Goal: Download file/media

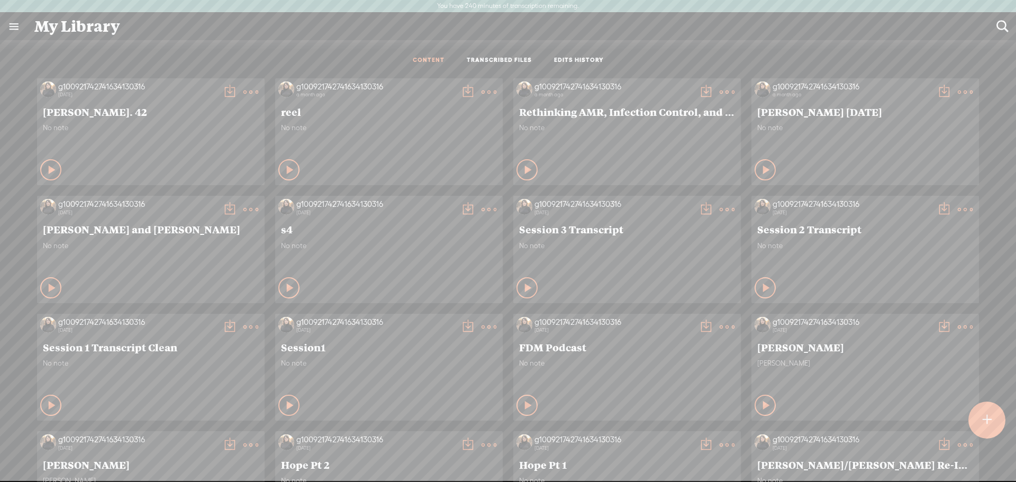
click at [990, 420] on t at bounding box center [987, 420] width 9 height 23
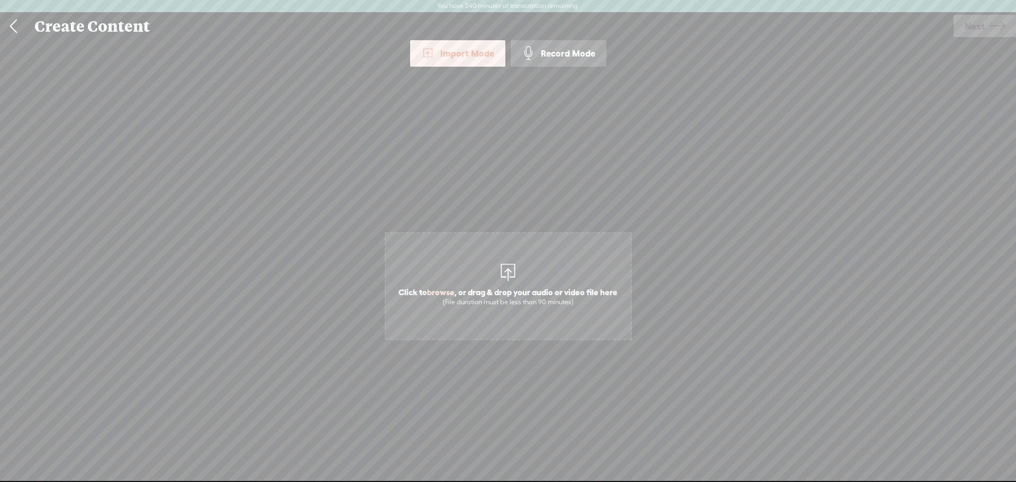
click at [579, 285] on span "Click to browse , or drag & drop your audio or video file here (File duration m…" at bounding box center [508, 297] width 230 height 30
click at [983, 25] on span "Next" at bounding box center [975, 26] width 20 height 27
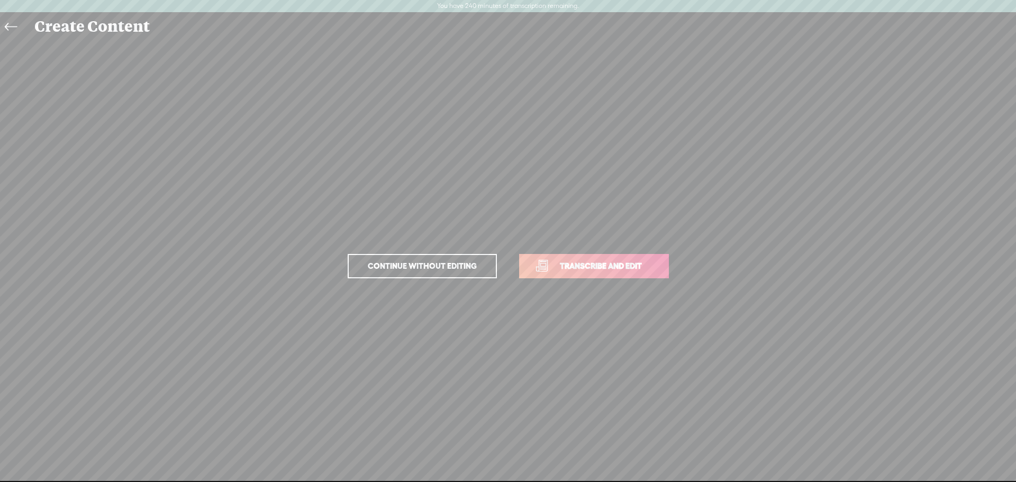
click at [635, 269] on span "Transcribe and edit" at bounding box center [601, 266] width 104 height 12
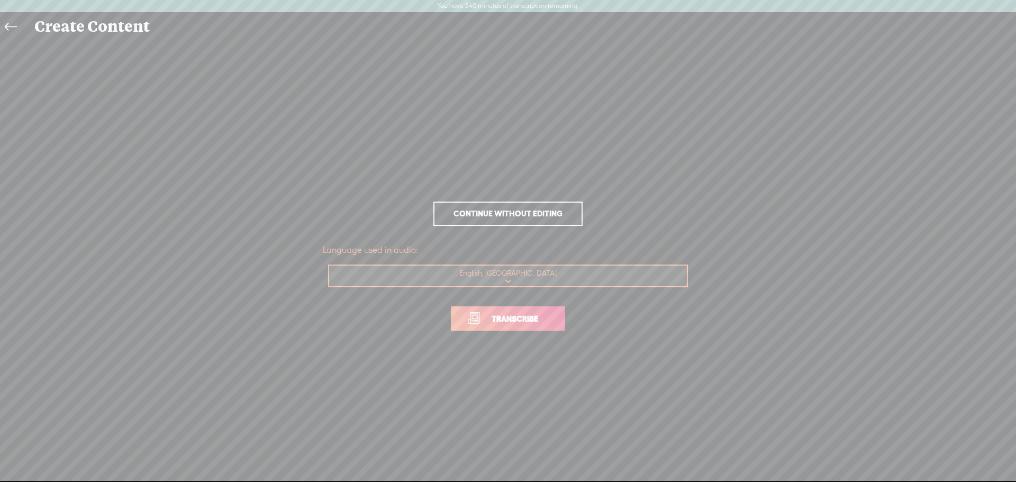
click at [541, 320] on span "Transcribe" at bounding box center [515, 319] width 69 height 12
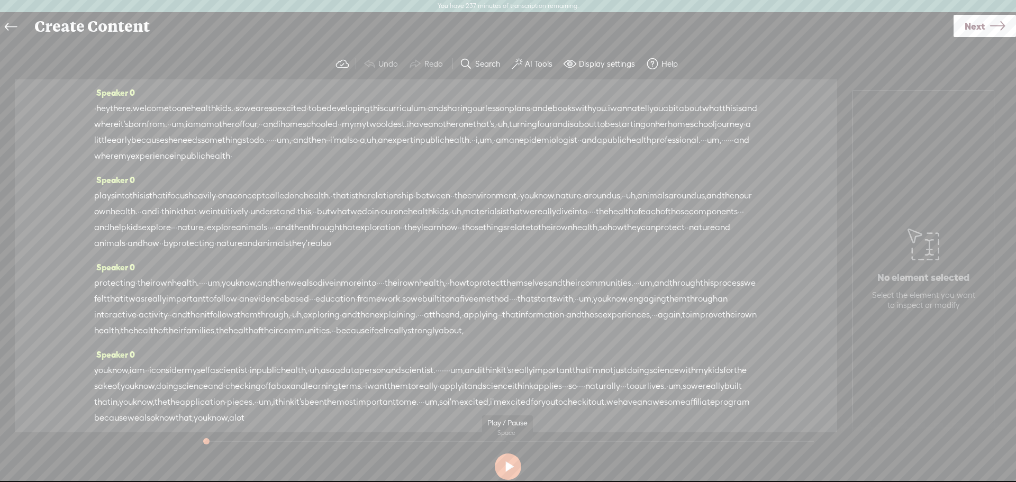
click at [506, 466] on button at bounding box center [508, 467] width 26 height 26
click at [535, 62] on label "AI Tools" at bounding box center [539, 64] width 28 height 11
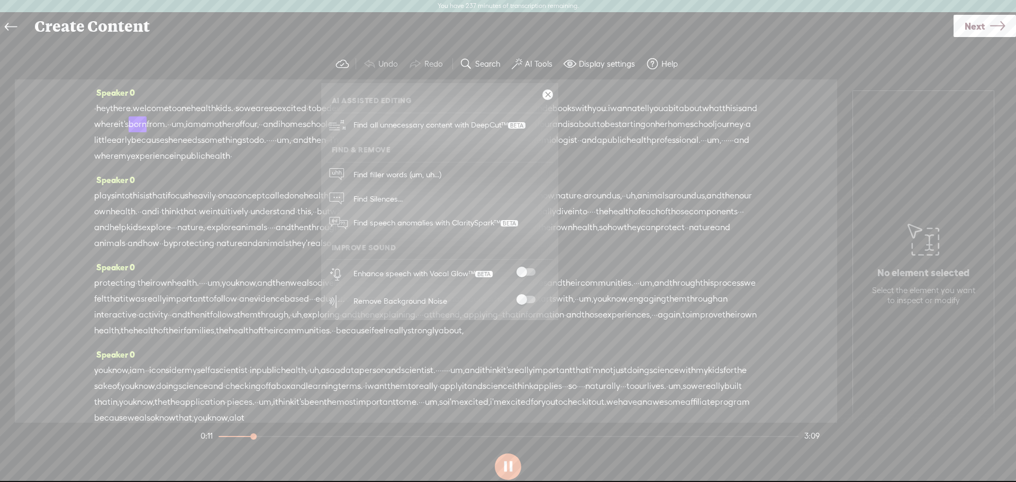
click at [526, 302] on span at bounding box center [526, 299] width 19 height 7
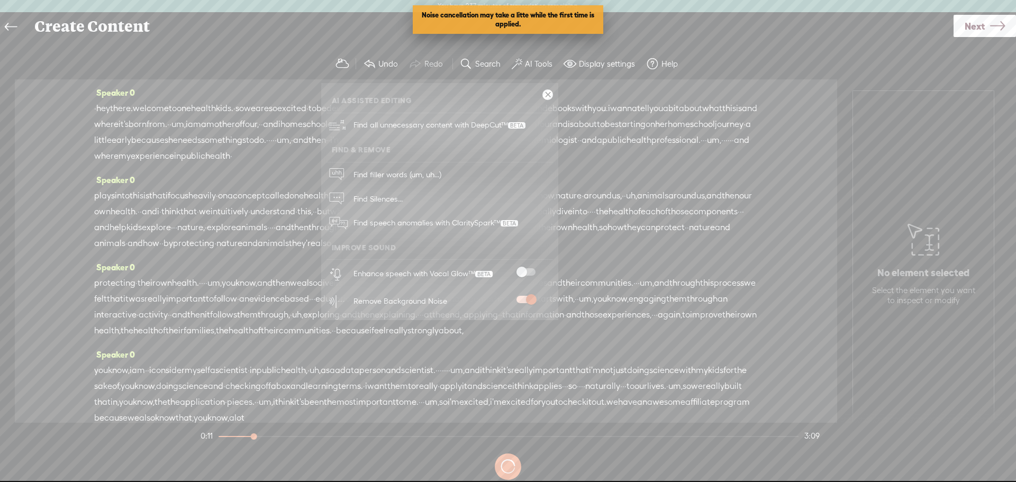
click at [529, 269] on span at bounding box center [526, 271] width 19 height 7
click at [529, 270] on span at bounding box center [526, 271] width 19 height 7
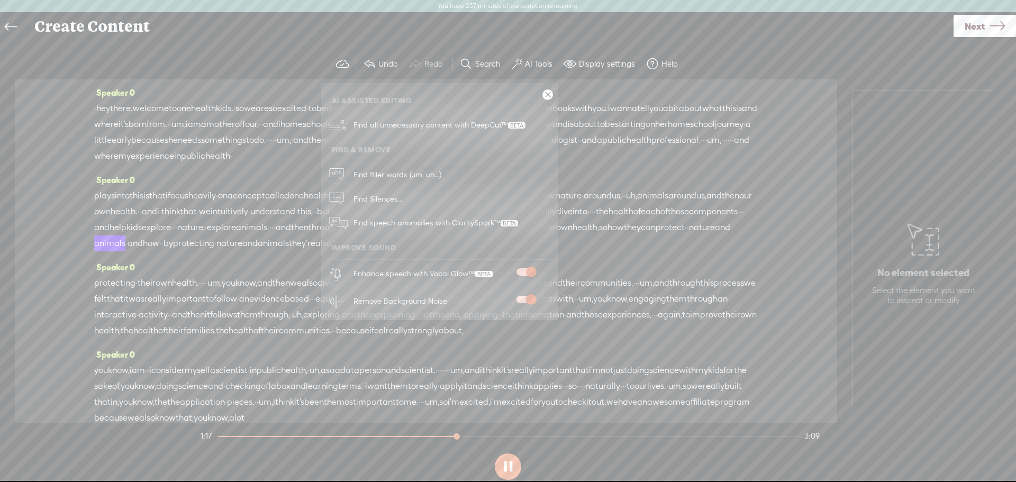
click at [525, 300] on span at bounding box center [526, 299] width 19 height 7
click at [526, 302] on span at bounding box center [526, 299] width 19 height 7
click at [997, 21] on icon at bounding box center [998, 26] width 15 height 27
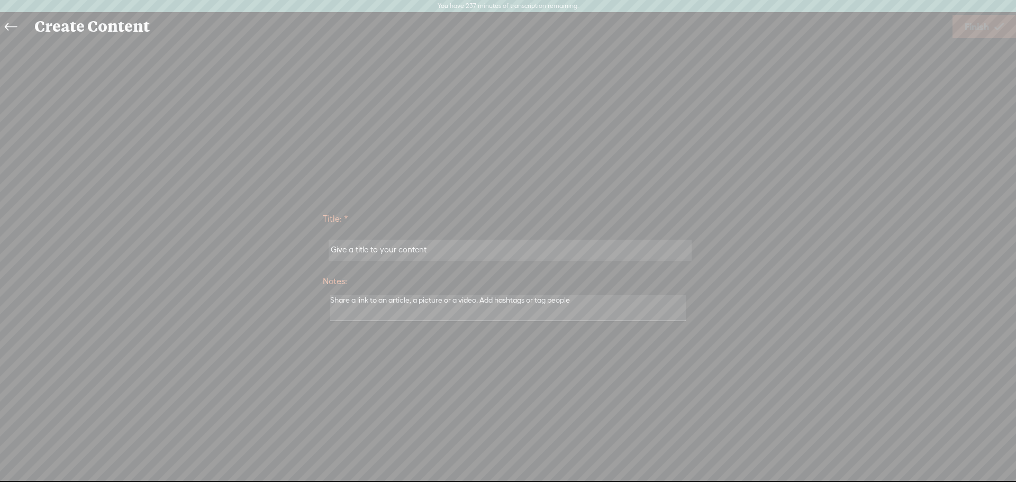
click at [592, 240] on input "text" at bounding box center [510, 250] width 363 height 21
type input "ohk video"
click at [978, 29] on span "Finish" at bounding box center [977, 26] width 24 height 27
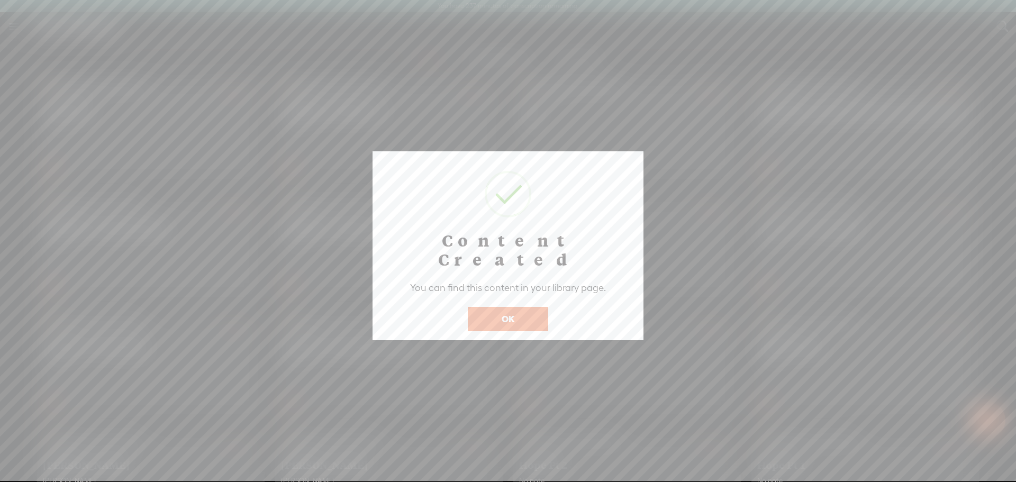
click at [503, 307] on button "OK" at bounding box center [508, 319] width 80 height 24
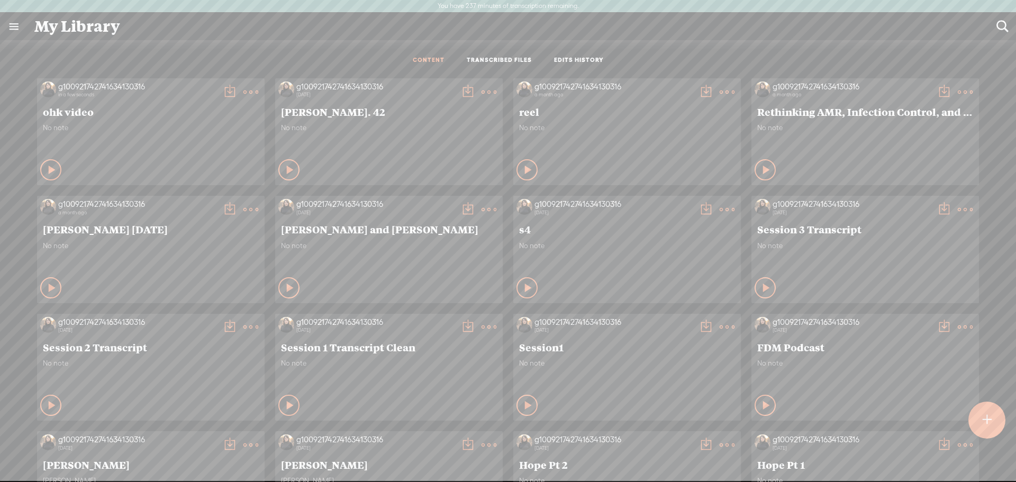
click at [249, 93] on icon at bounding box center [250, 92] width 21 height 21
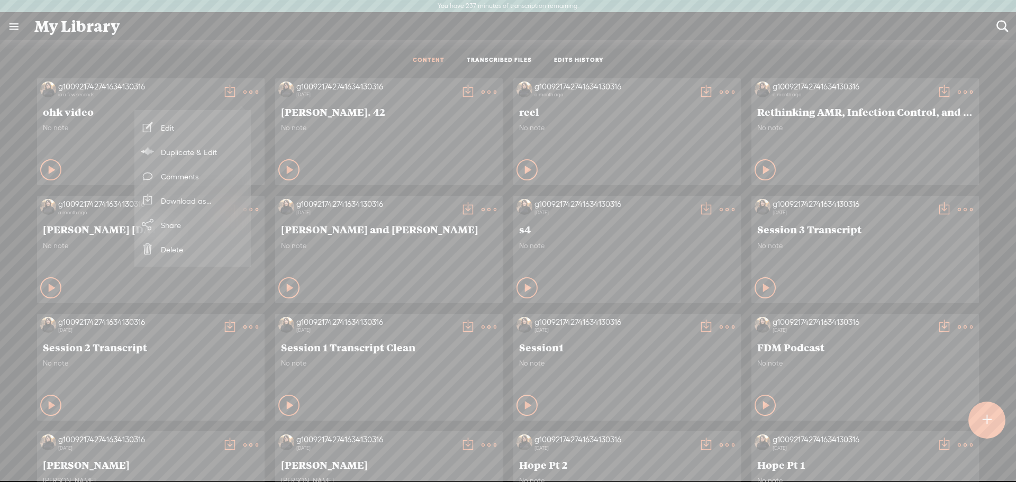
click at [189, 197] on link "Download as..." at bounding box center [193, 200] width 106 height 24
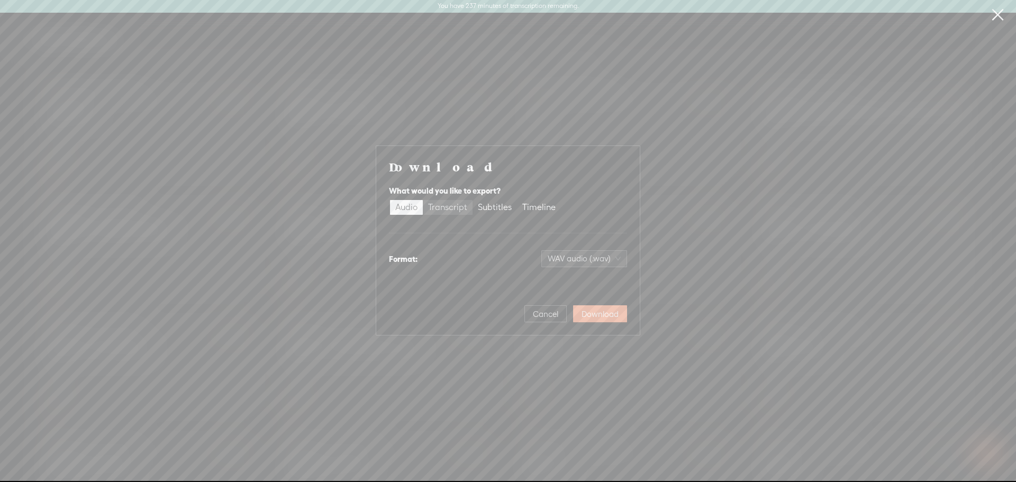
click at [450, 202] on div "Transcript" at bounding box center [447, 207] width 39 height 15
click at [423, 200] on input "Transcript" at bounding box center [423, 200] width 0 height 0
click at [599, 312] on span "Download" at bounding box center [600, 314] width 37 height 11
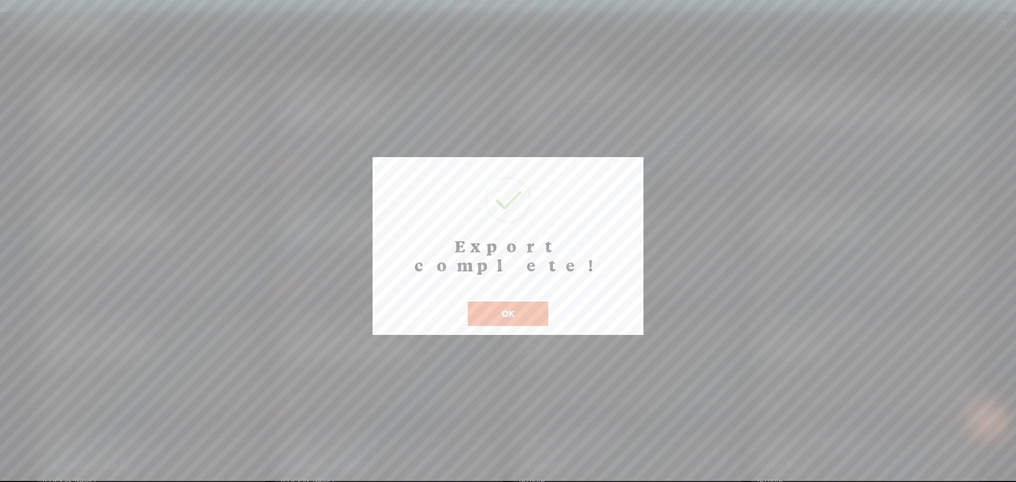
click at [512, 302] on button "OK" at bounding box center [508, 314] width 80 height 24
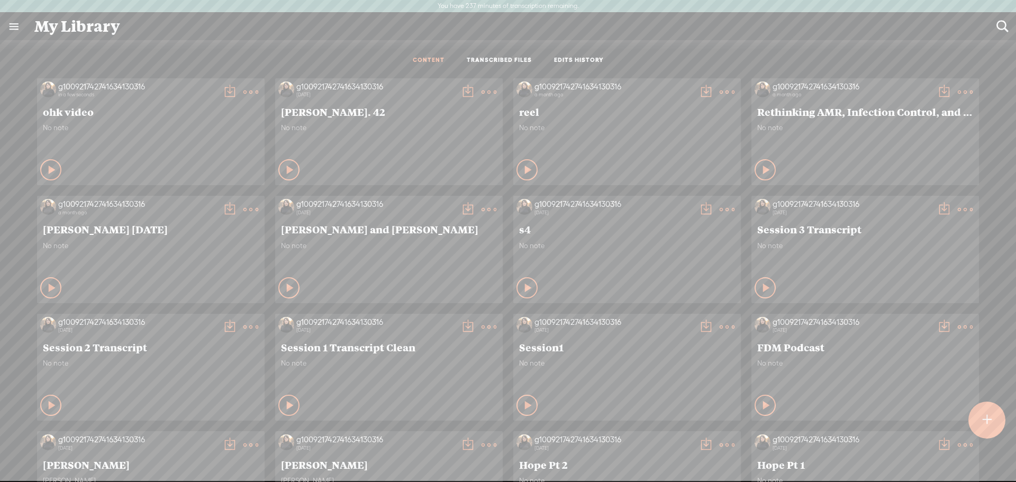
click at [240, 88] on icon at bounding box center [250, 92] width 21 height 21
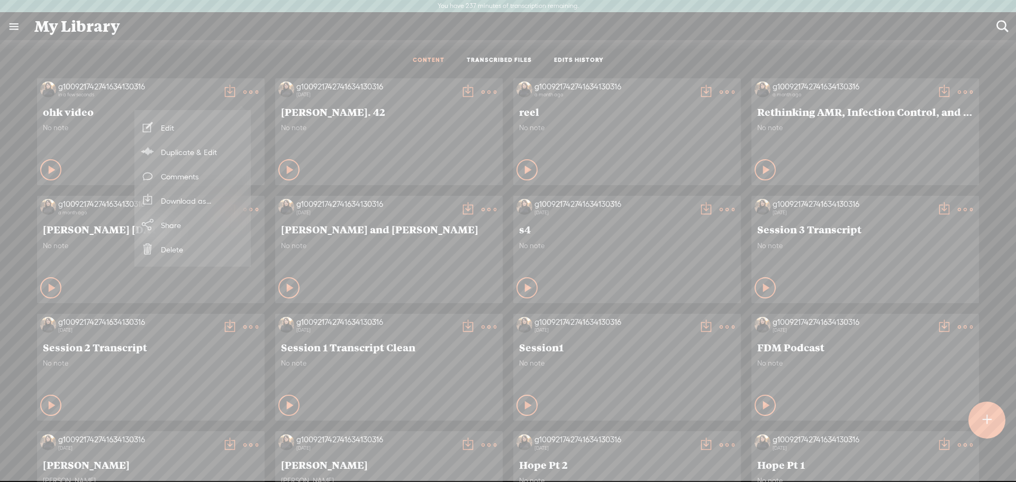
click at [191, 201] on link "Download as..." at bounding box center [193, 200] width 106 height 24
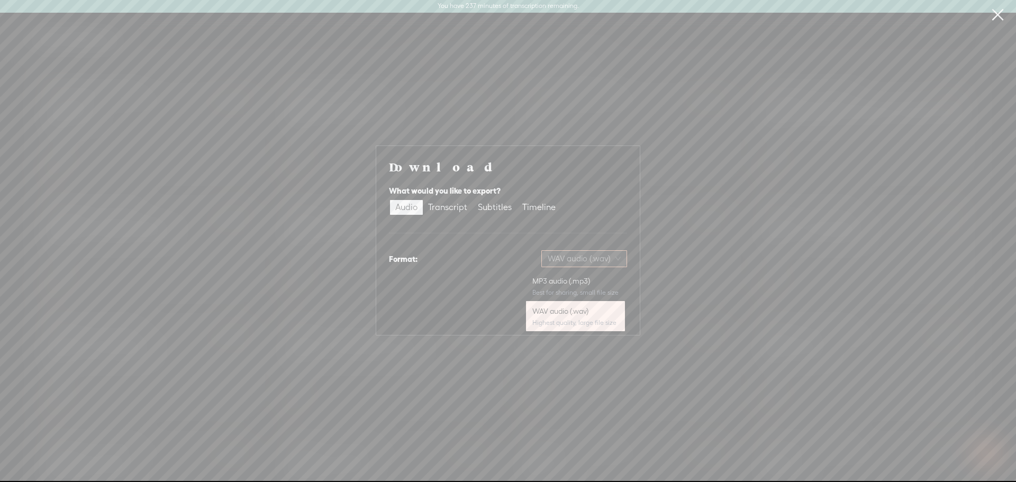
click at [601, 260] on span "WAV audio (.wav)" at bounding box center [584, 259] width 73 height 16
click at [587, 286] on div "MP3 audio (.mp3)" at bounding box center [576, 281] width 86 height 11
click at [601, 307] on button "Download" at bounding box center [600, 313] width 54 height 17
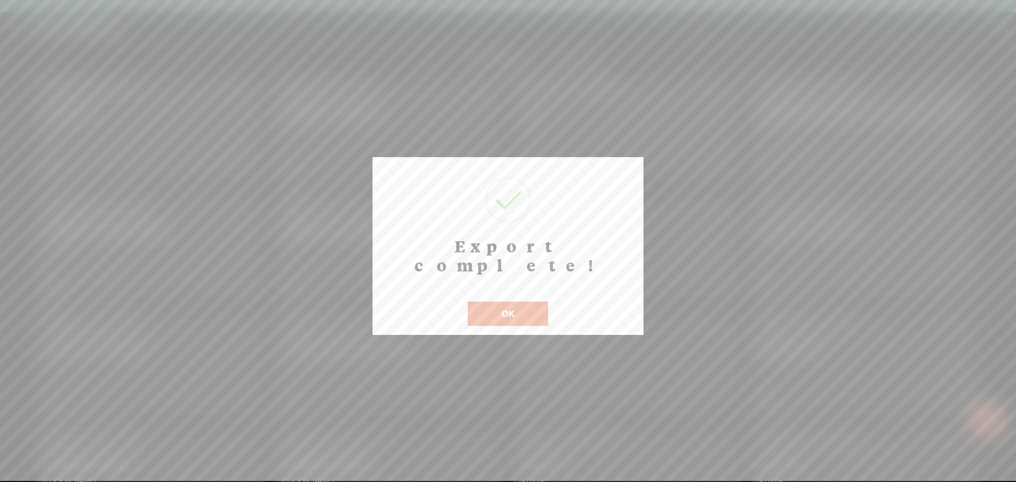
click at [499, 302] on button "OK" at bounding box center [508, 314] width 80 height 24
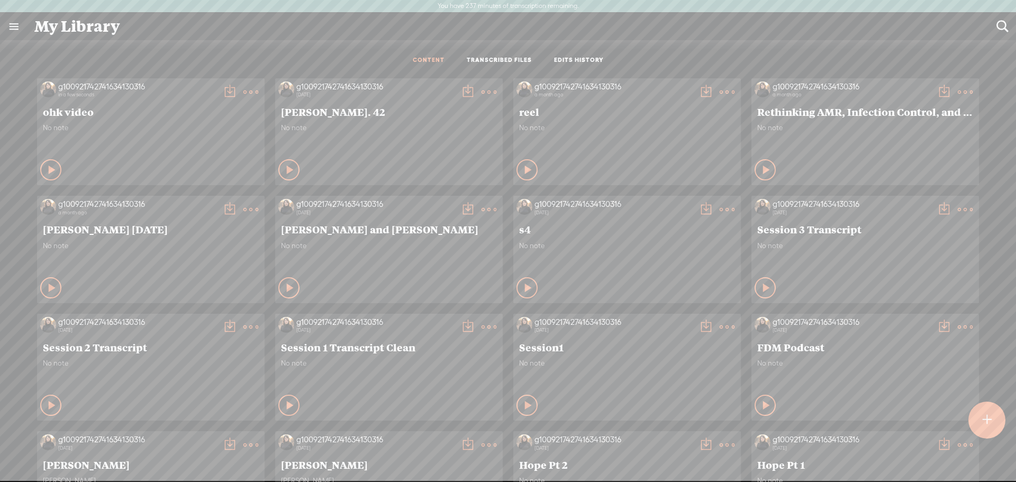
click at [987, 409] on t at bounding box center [987, 420] width 9 height 23
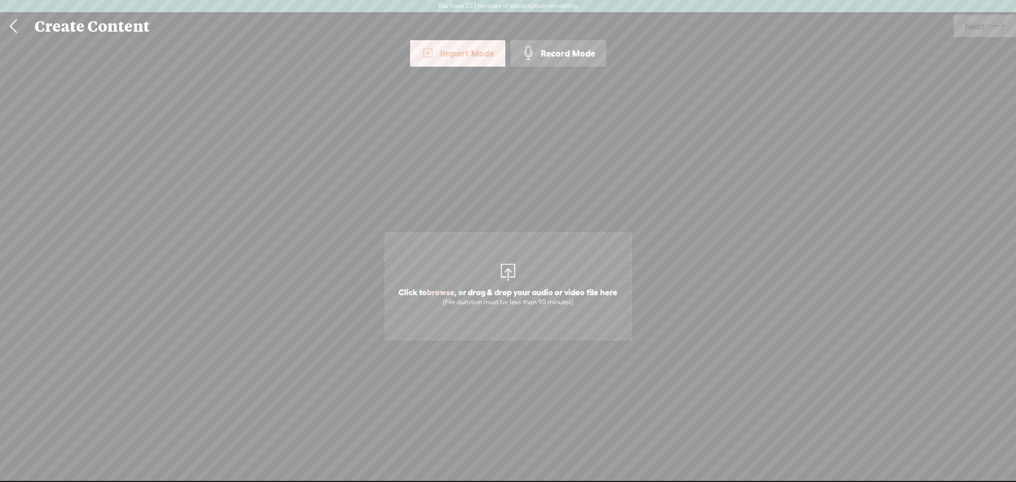
click at [493, 255] on span "Click to browse , or drag & drop your audio or video file here (File duration m…" at bounding box center [508, 286] width 247 height 108
click at [976, 23] on span "Next" at bounding box center [975, 26] width 20 height 27
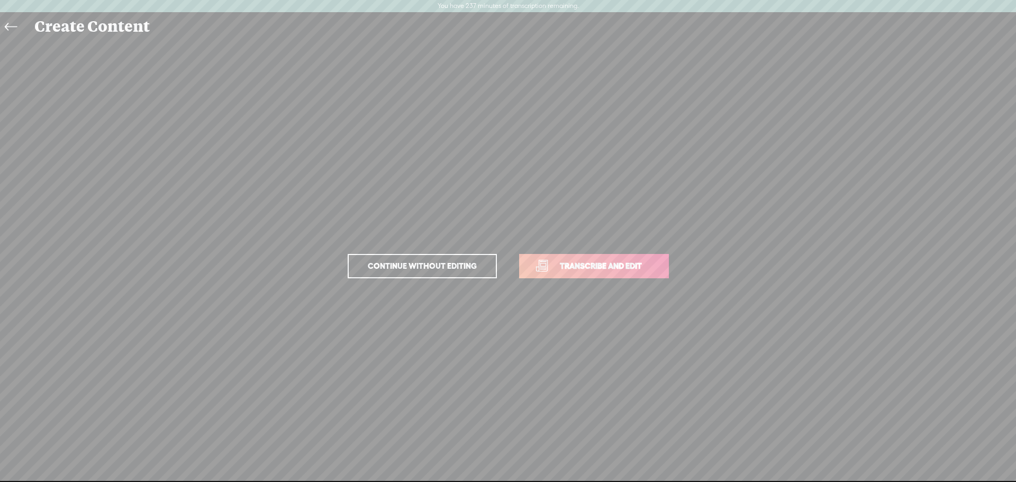
click at [618, 266] on span "Transcribe and edit" at bounding box center [601, 266] width 104 height 12
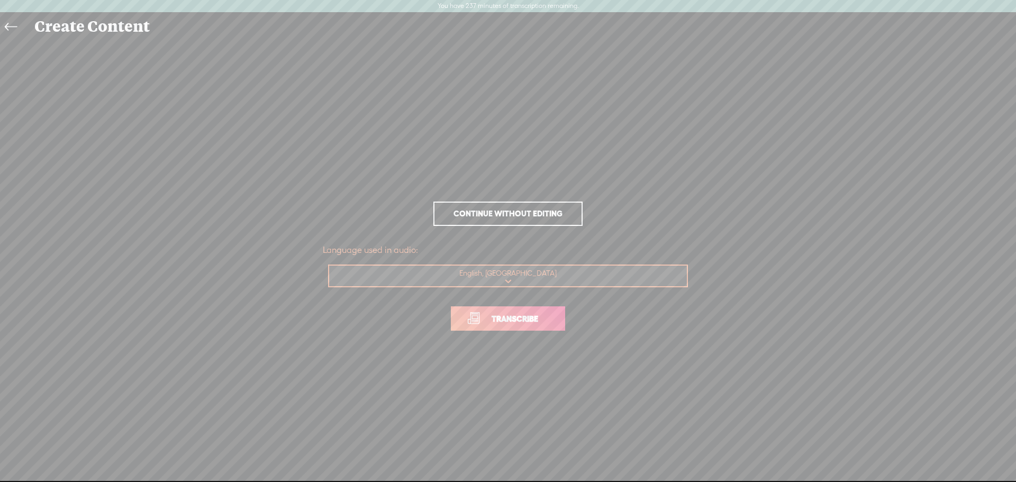
click at [508, 320] on span "Transcribe" at bounding box center [515, 319] width 69 height 12
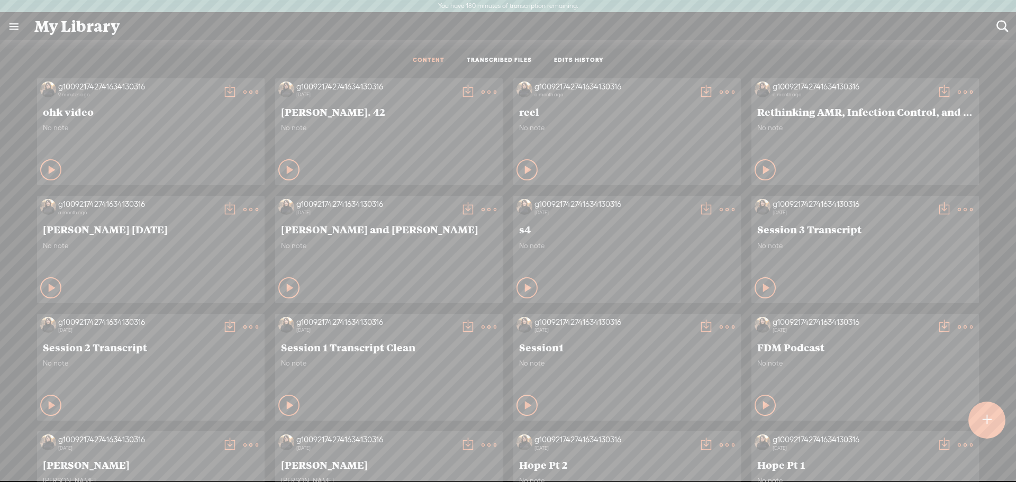
click at [983, 417] on t at bounding box center [987, 421] width 9 height 24
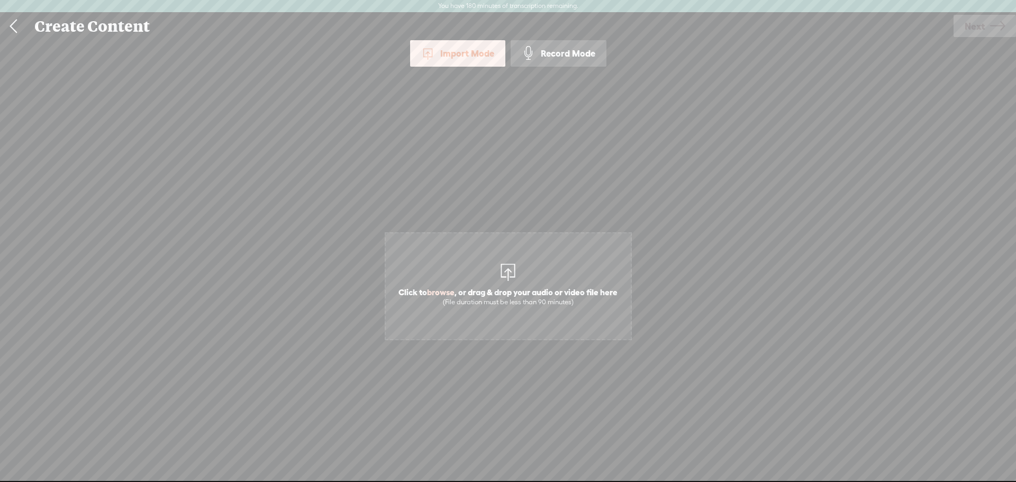
click at [532, 266] on span "Click to browse , or drag & drop your audio or video file here (File duration m…" at bounding box center [508, 286] width 247 height 108
click at [4, 23] on link at bounding box center [13, 27] width 26 height 28
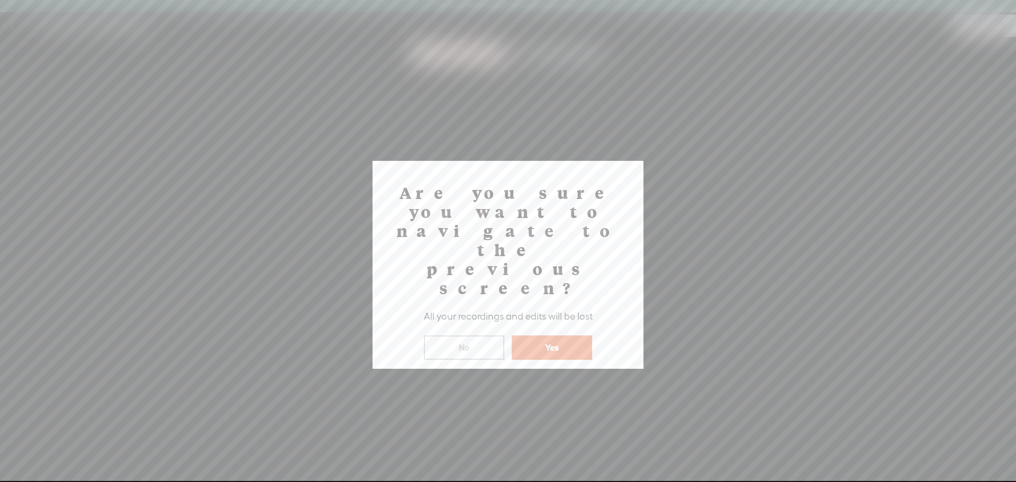
click at [568, 336] on button "Yes" at bounding box center [552, 348] width 80 height 24
